Goal: Transaction & Acquisition: Subscribe to service/newsletter

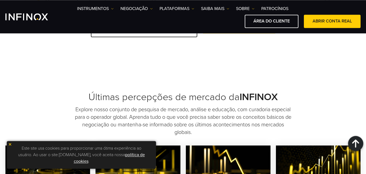
scroll to position [1107, 0]
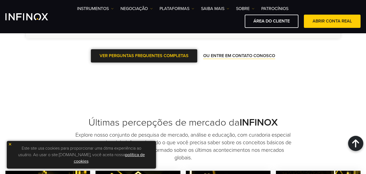
click at [144, 56] on span at bounding box center [144, 56] width 0 height 0
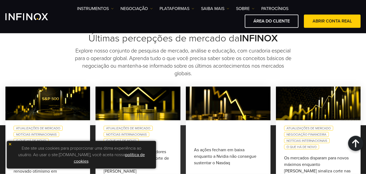
scroll to position [1190, 0]
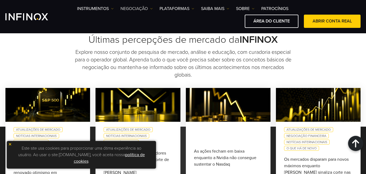
click at [137, 7] on link "NEGOCIAÇÃO" at bounding box center [136, 8] width 32 height 7
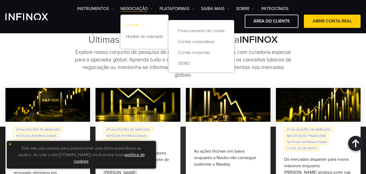
click at [133, 24] on link "Contas" at bounding box center [144, 26] width 48 height 12
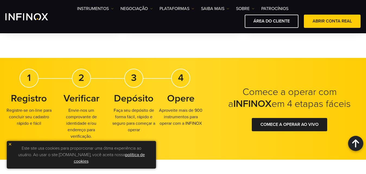
scroll to position [982, 0]
click at [290, 123] on link "COMECE A OPERAR AO VIVO" at bounding box center [289, 124] width 75 height 13
